Goal: Find specific page/section: Find specific page/section

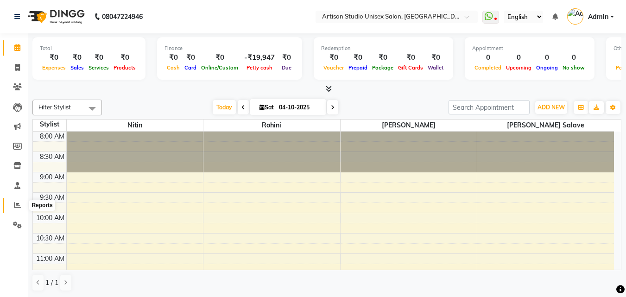
click at [16, 204] on icon at bounding box center [17, 205] width 7 height 7
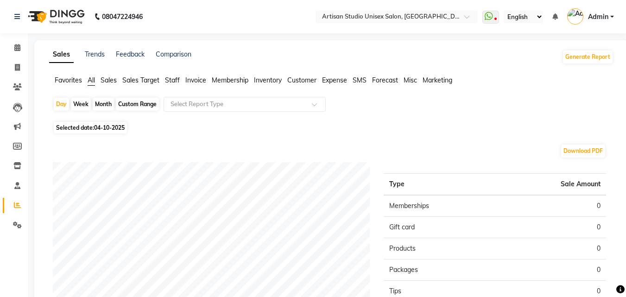
click at [103, 102] on div "Month" at bounding box center [103, 104] width 21 height 13
select select "10"
select select "2025"
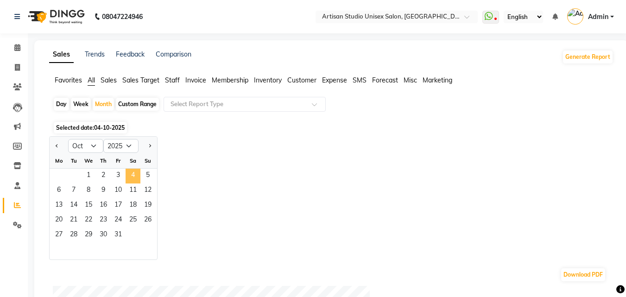
click at [128, 177] on span "4" at bounding box center [133, 176] width 15 height 15
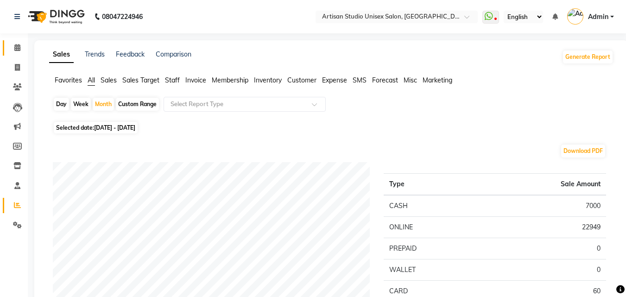
click at [19, 48] on icon at bounding box center [17, 47] width 6 height 7
